Goal: Information Seeking & Learning: Check status

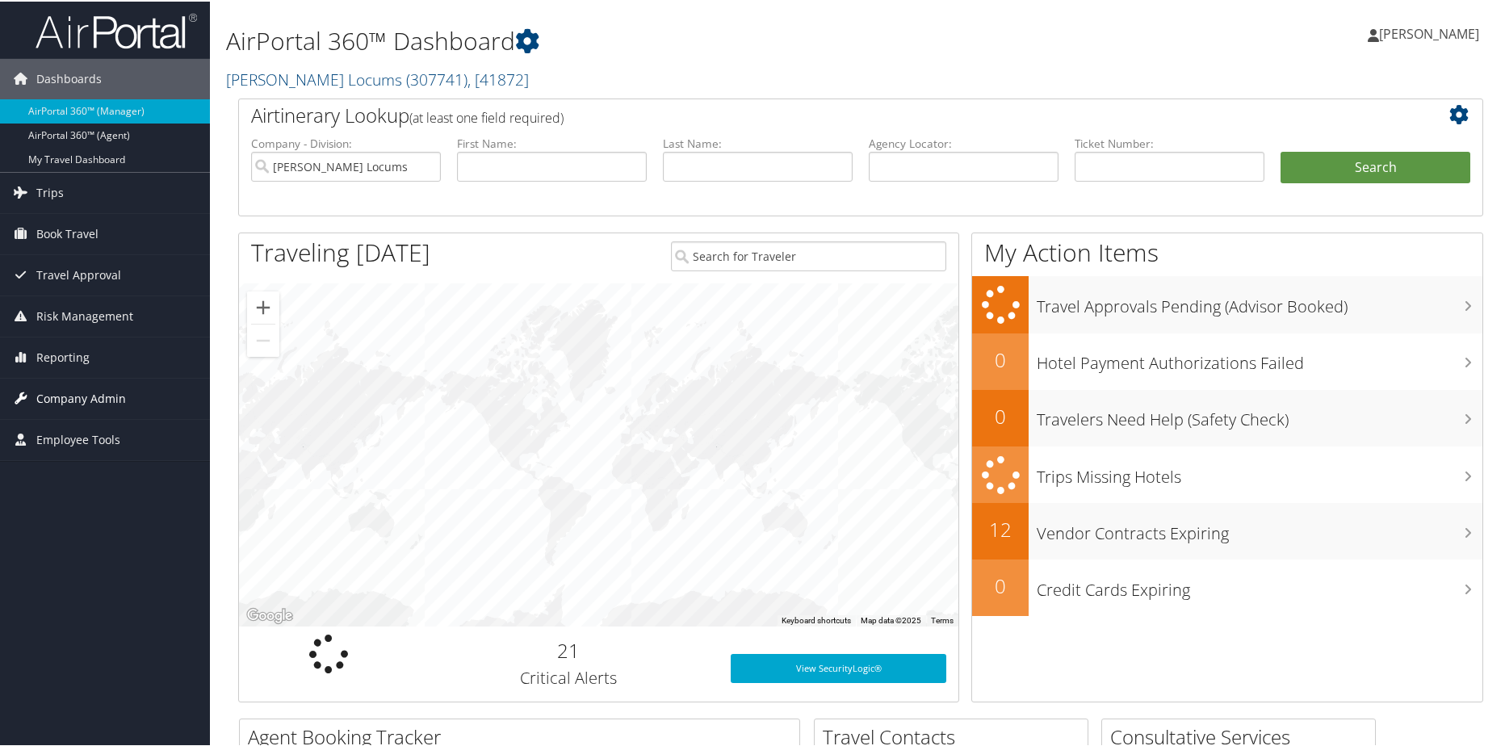
click at [83, 394] on span "Company Admin" at bounding box center [81, 397] width 90 height 40
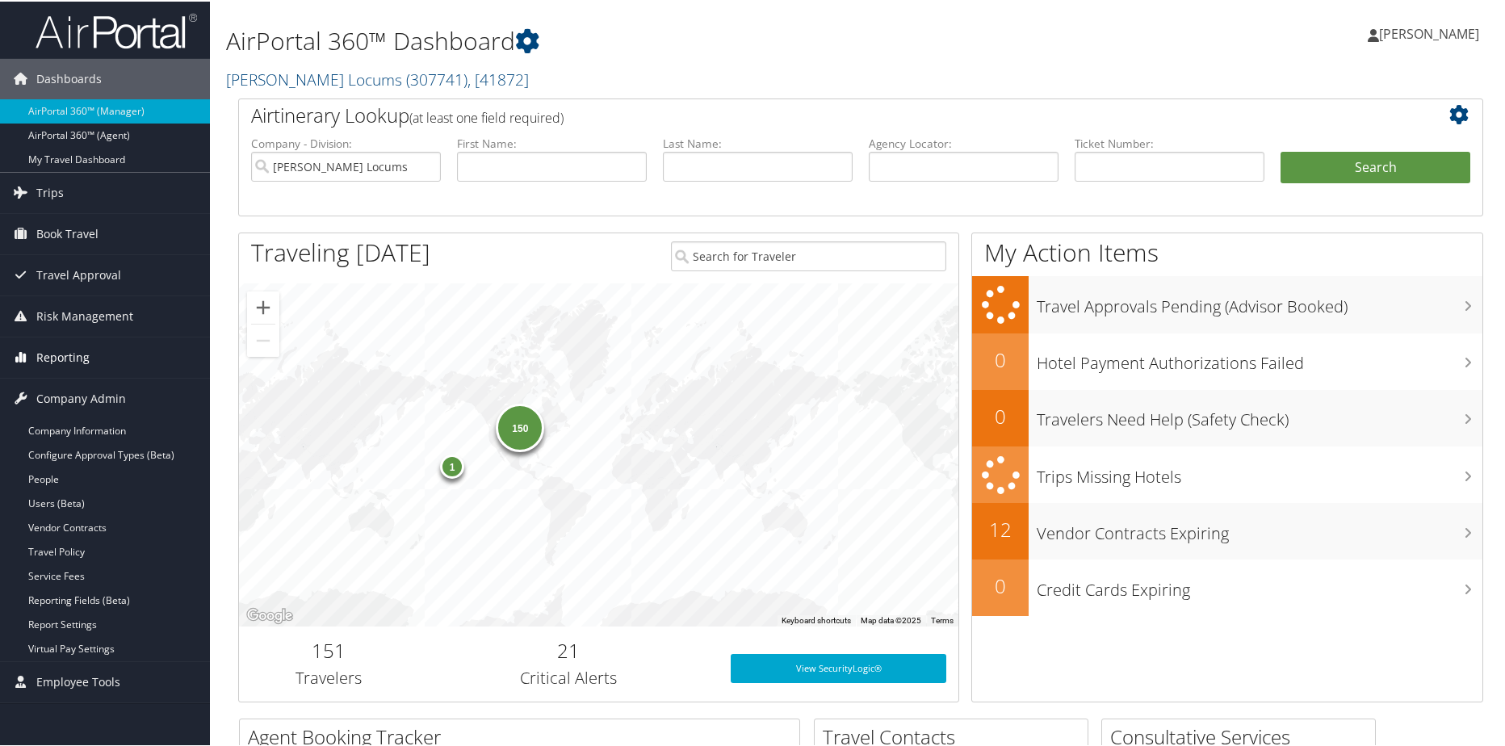
click at [73, 353] on span "Reporting" at bounding box center [62, 356] width 53 height 40
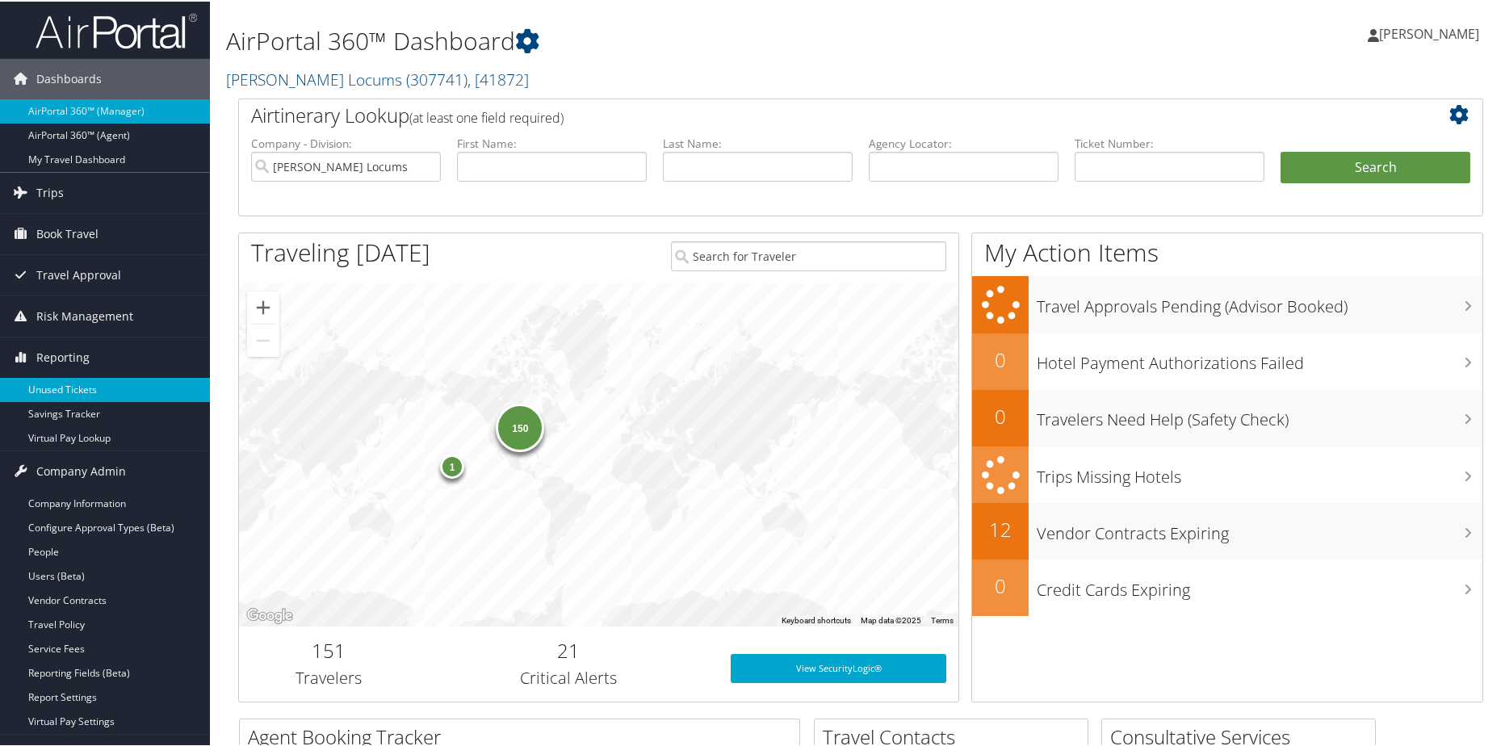
click at [64, 377] on link "Unused Tickets" at bounding box center [105, 388] width 210 height 24
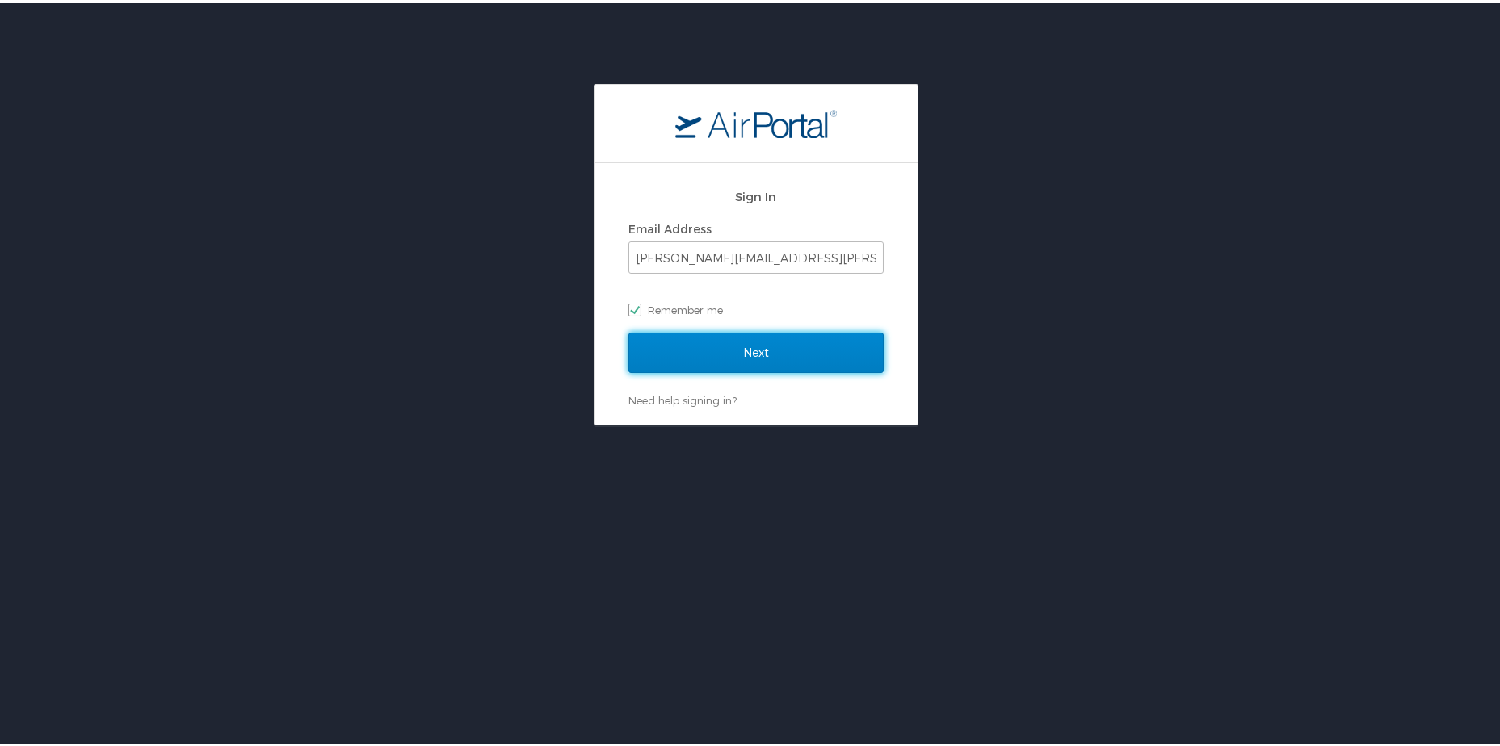
click at [737, 344] on input "Next" at bounding box center [755, 350] width 255 height 40
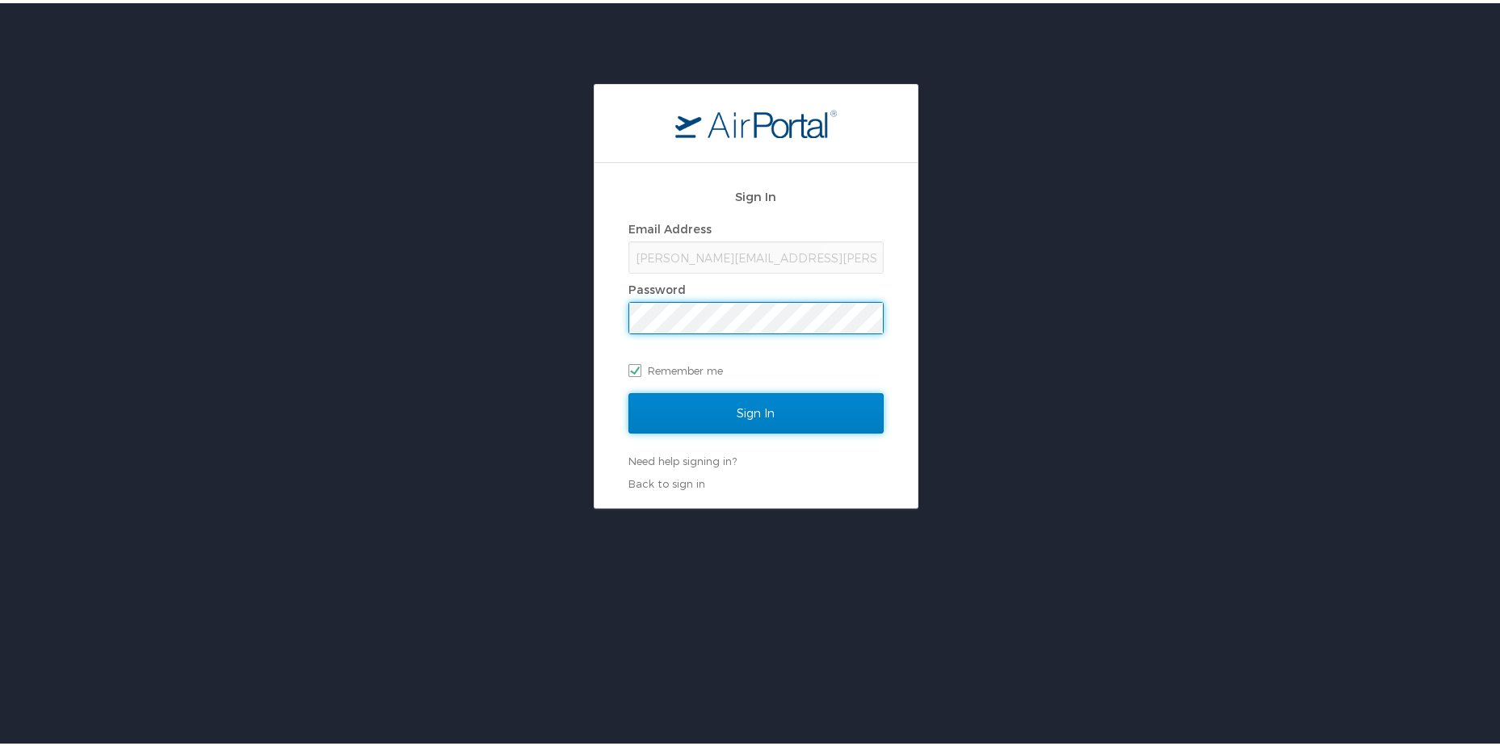
click at [734, 413] on input "Sign In" at bounding box center [755, 410] width 255 height 40
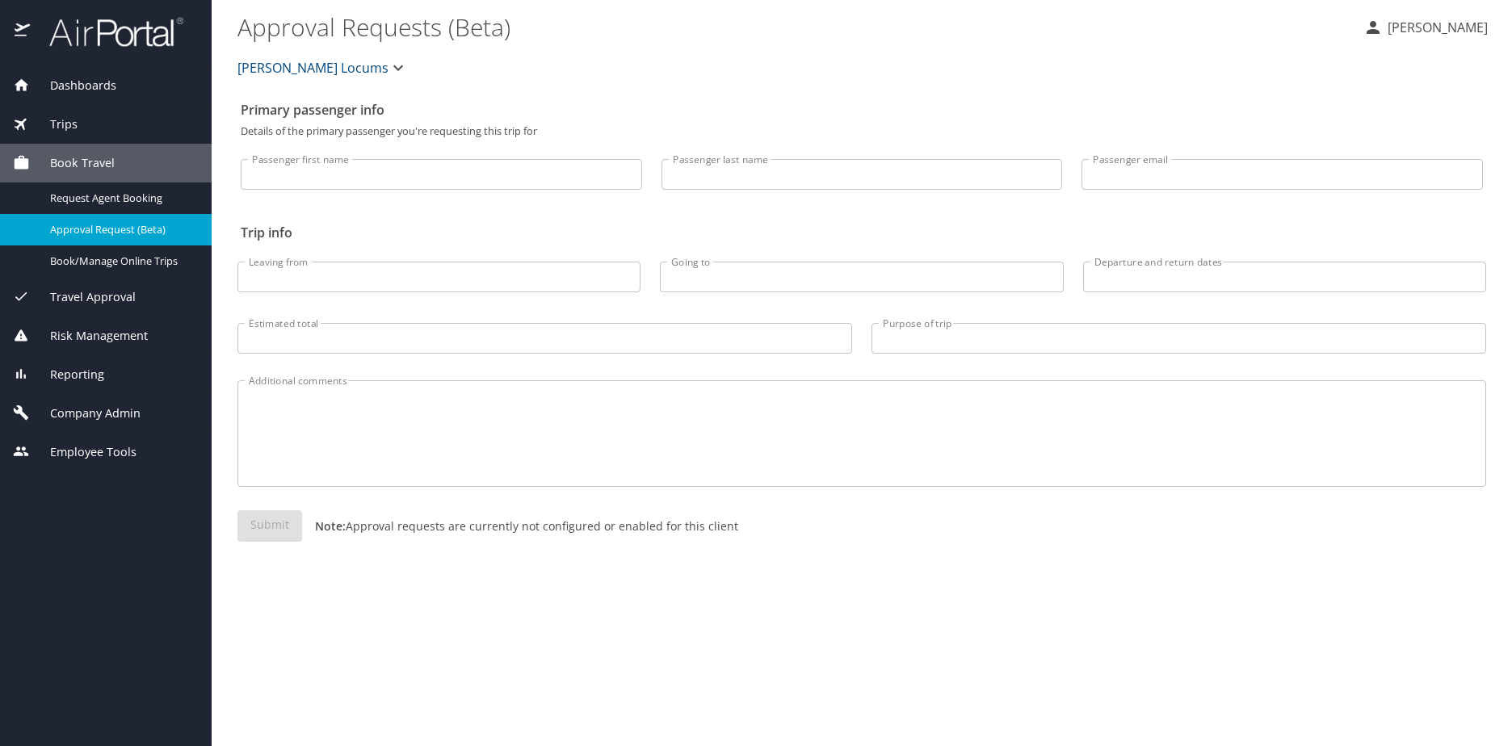
click at [713, 179] on input "Passenger last name" at bounding box center [861, 174] width 401 height 31
paste input "RAISSOUNI"
type input "RAISSOUNI"
click at [61, 372] on span "Reporting" at bounding box center [67, 375] width 74 height 18
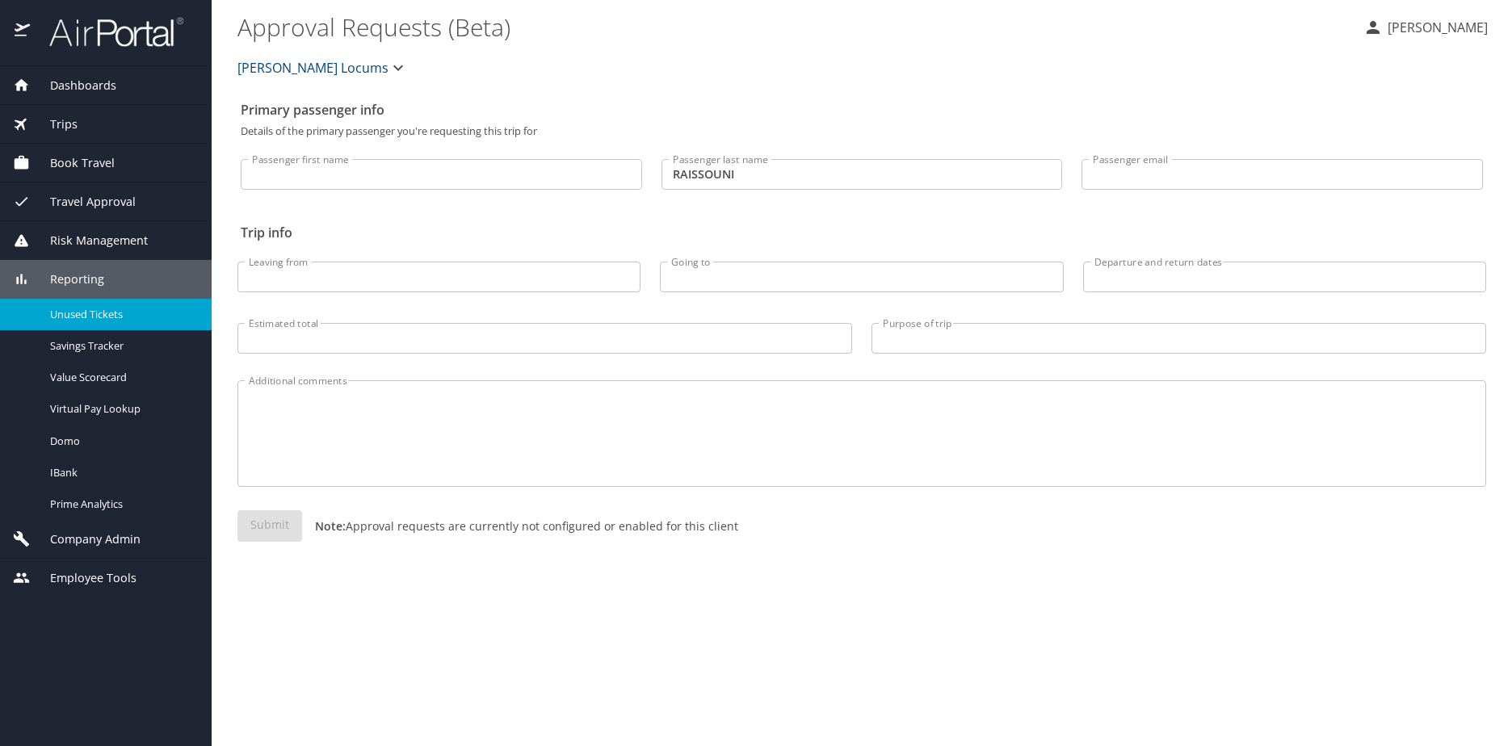
click at [87, 313] on span "Unused Tickets" at bounding box center [121, 314] width 142 height 15
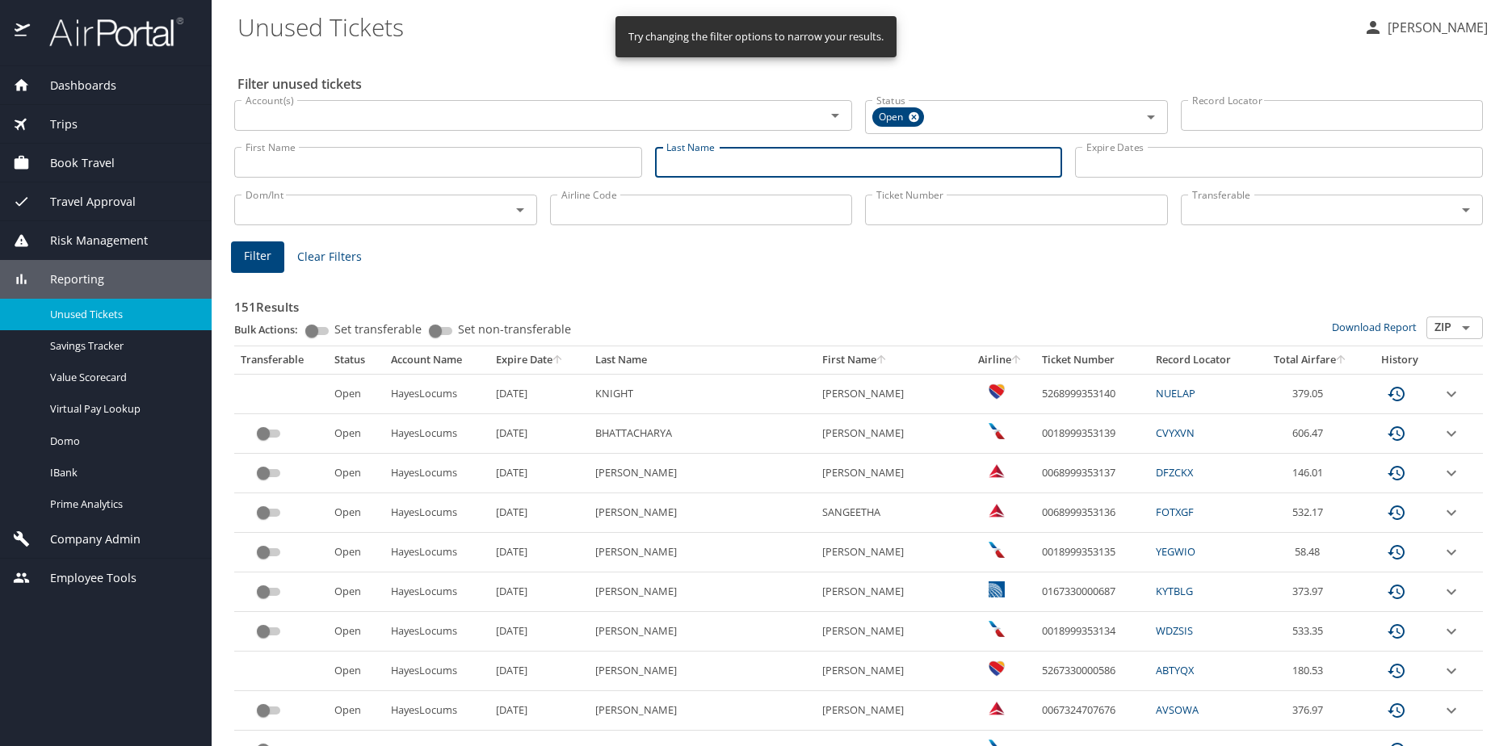
click at [691, 157] on input "Last Name" at bounding box center [859, 162] width 408 height 31
paste input "RAISSOUNI"
type input "RAISSOUNI"
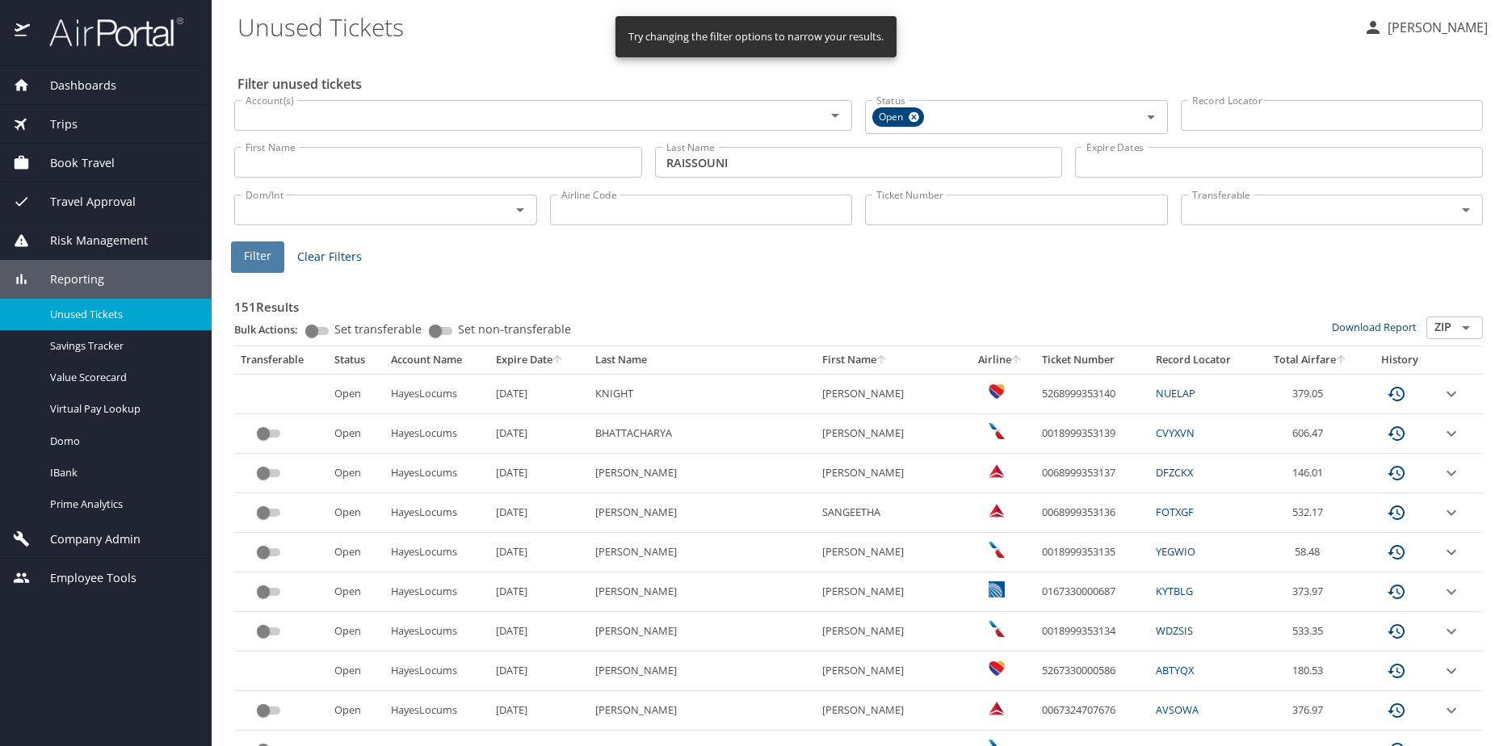
click at [251, 258] on span "Filter" at bounding box center [257, 256] width 27 height 20
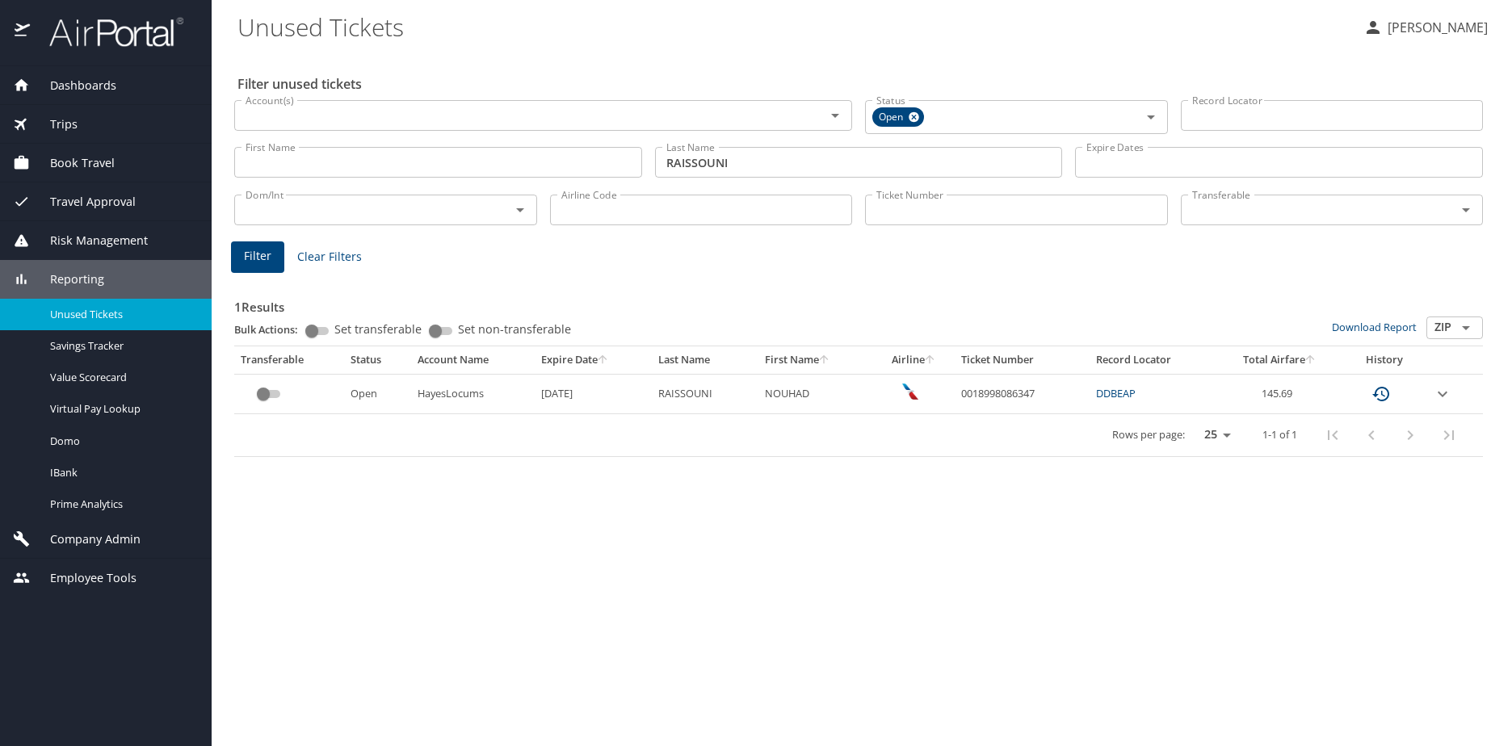
click at [1119, 393] on link "DDBEAP" at bounding box center [1116, 393] width 40 height 15
drag, startPoint x: 1042, startPoint y: 386, endPoint x: 963, endPoint y: 397, distance: 79.0
click at [963, 397] on td "0018998086347" at bounding box center [1022, 394] width 135 height 40
copy td "0018998086347"
